Goal: Navigation & Orientation: Find specific page/section

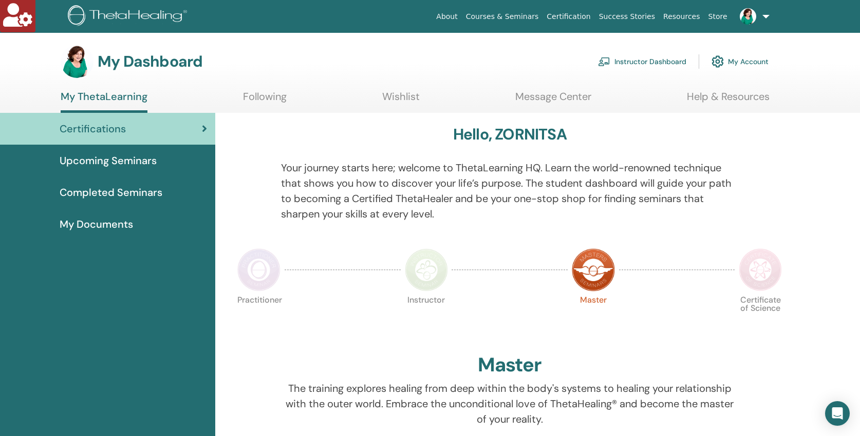
click at [625, 61] on link "Instructor Dashboard" at bounding box center [642, 61] width 88 height 23
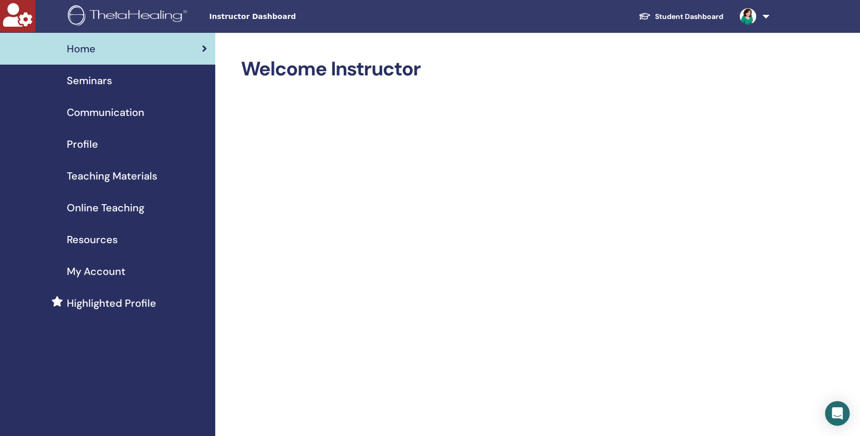
click at [144, 178] on span "Teaching Materials" at bounding box center [112, 175] width 90 height 15
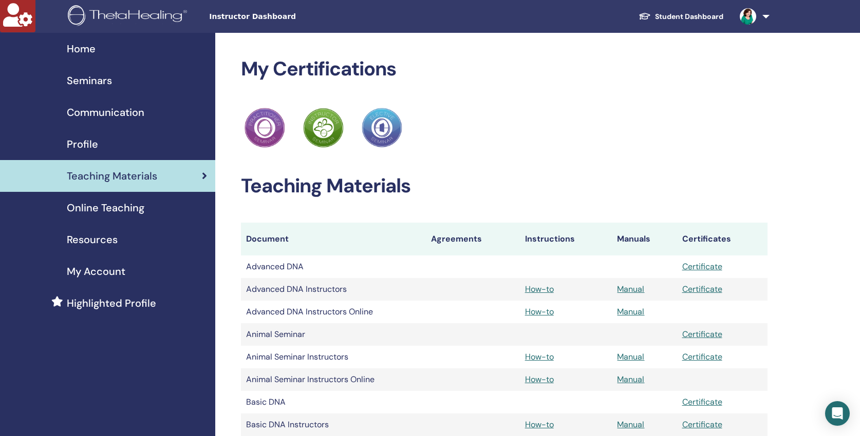
click at [695, 15] on link "Student Dashboard" at bounding box center [680, 16] width 101 height 19
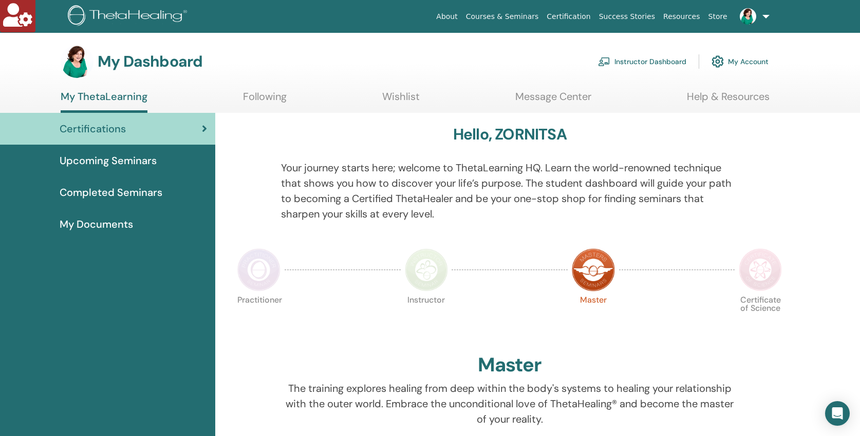
click at [124, 189] on span "Completed Seminars" at bounding box center [111, 192] width 103 height 15
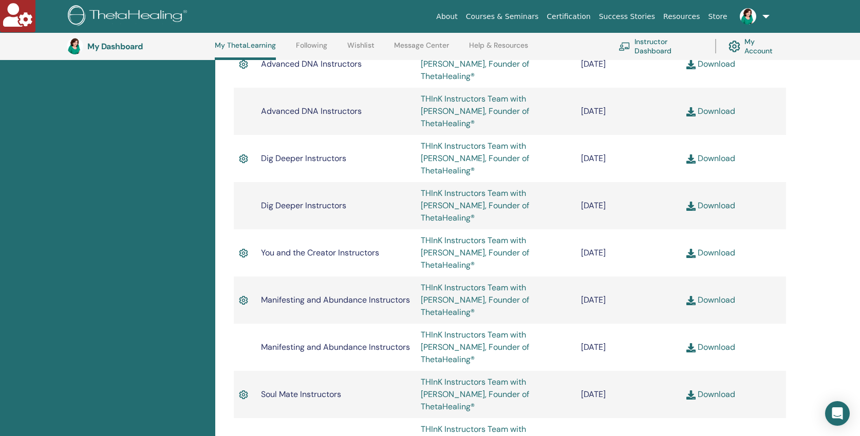
scroll to position [1153, 0]
